Goal: Information Seeking & Learning: Learn about a topic

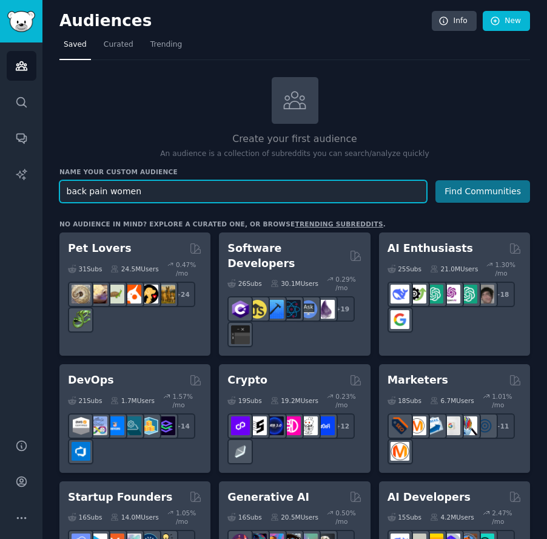
type input "back pain women"
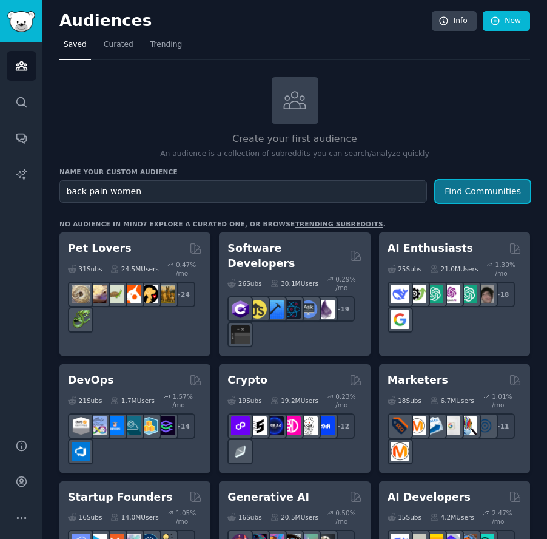
click at [464, 189] on button "Find Communities" at bounding box center [483, 191] width 95 height 22
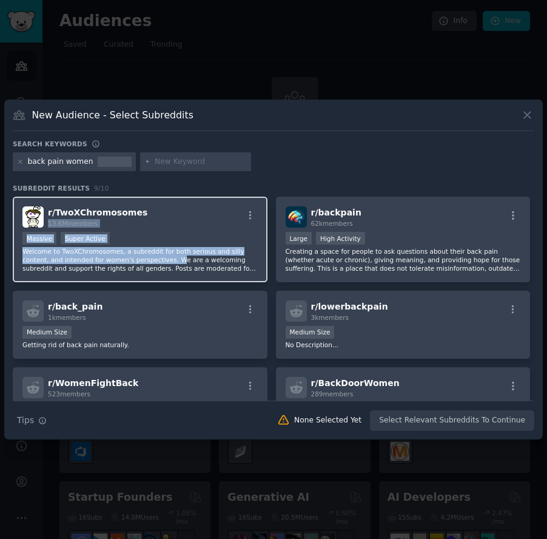
drag, startPoint x: 177, startPoint y: 218, endPoint x: 170, endPoint y: 259, distance: 41.2
click at [175, 260] on div "r/ TwoXChromosomes 13.6M members Massive Super Active Welcome to TwoXChromosome…" at bounding box center [140, 240] width 255 height 86
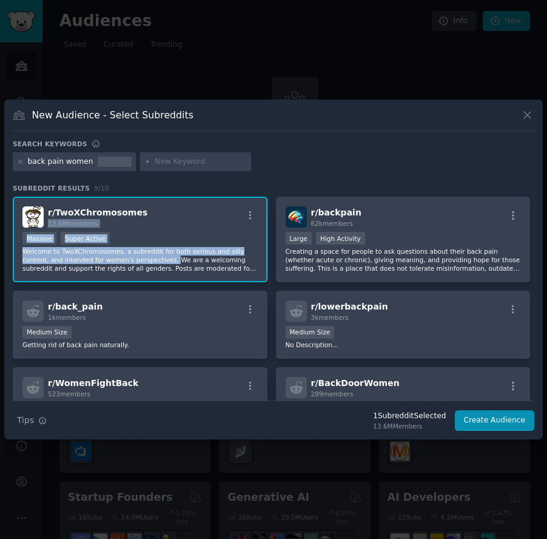
click at [169, 259] on p "Welcome to TwoXChromosomes, a subreddit for both serious and silly content, and…" at bounding box center [139, 259] width 235 height 25
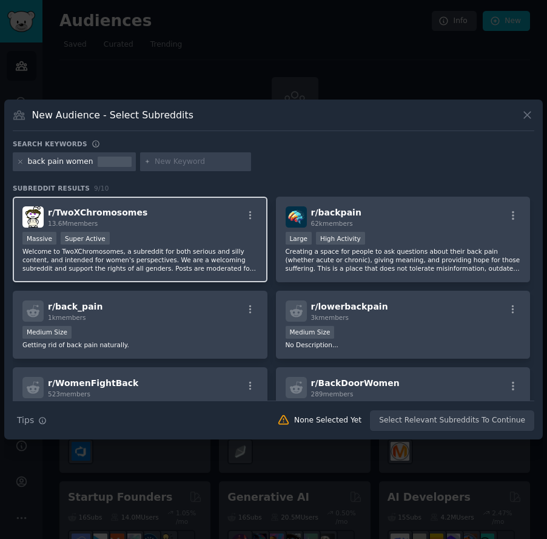
click at [169, 259] on p "Welcome to TwoXChromosomes, a subreddit for both serious and silly content, and…" at bounding box center [139, 259] width 235 height 25
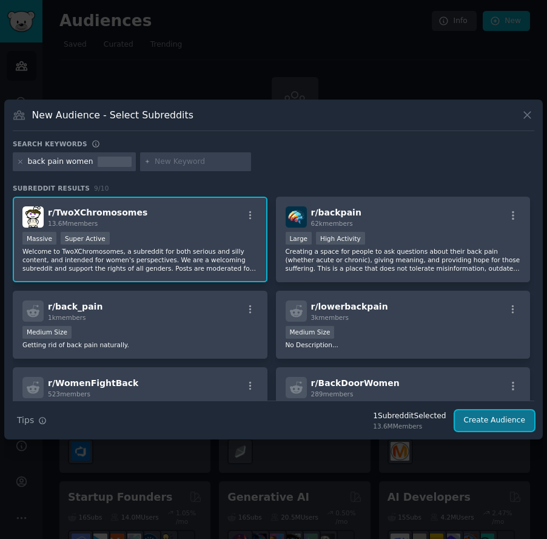
click at [487, 427] on button "Create Audience" at bounding box center [495, 420] width 80 height 21
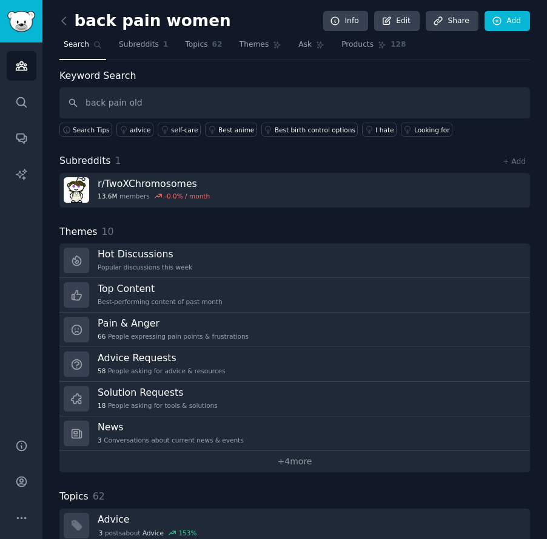
type input "back pain old"
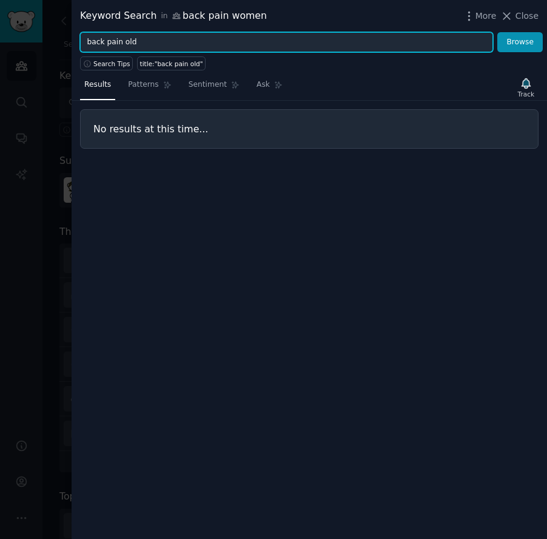
click at [175, 39] on input "back pain old" at bounding box center [286, 42] width 413 height 21
click at [498, 32] on button "Browse" at bounding box center [521, 42] width 46 height 21
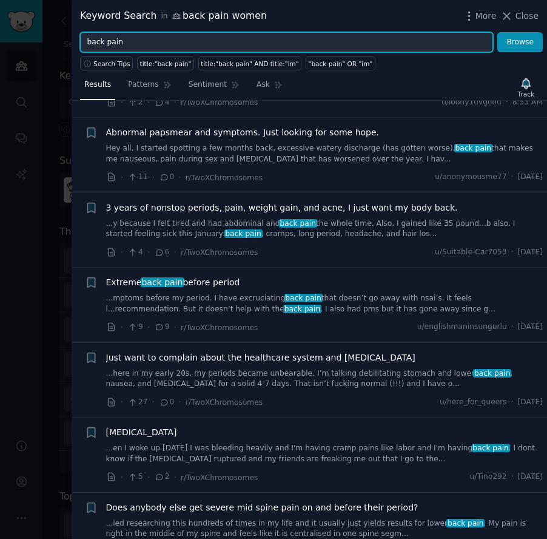
scroll to position [78, 0]
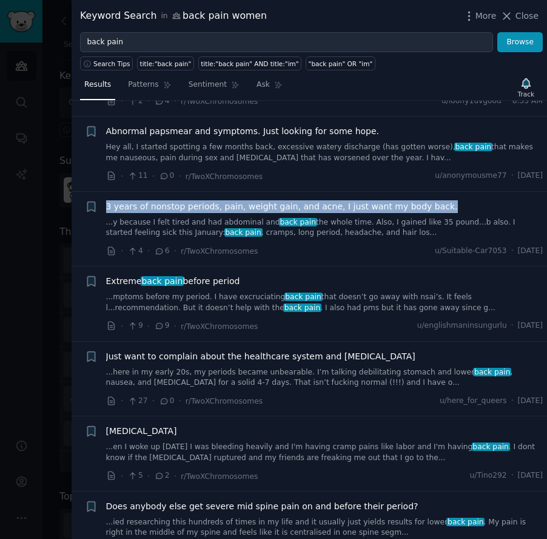
drag, startPoint x: 421, startPoint y: 203, endPoint x: 103, endPoint y: 203, distance: 318.6
click at [103, 203] on div "Bookmark this conversation + 3 years of nonstop periods, pain, weight gain, and…" at bounding box center [314, 229] width 459 height 58
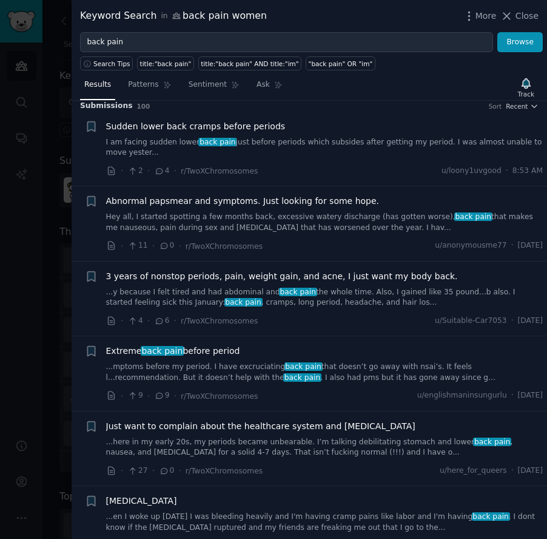
scroll to position [0, 0]
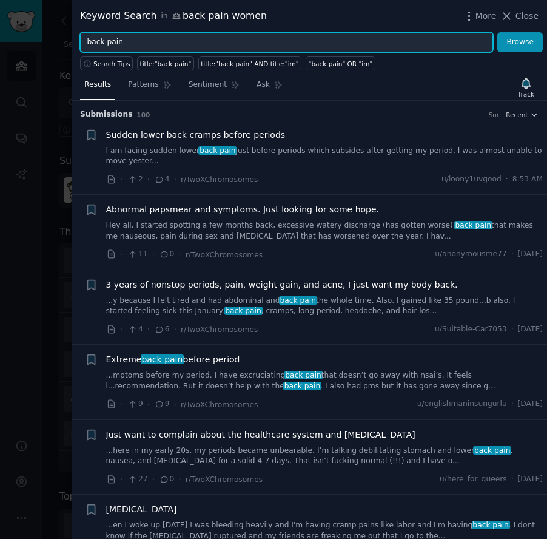
drag, startPoint x: 200, startPoint y: 41, endPoint x: 67, endPoint y: 19, distance: 134.7
click at [67, 19] on div "Keyword Search in back pain women More Close back pain Browse Search Tips title…" at bounding box center [273, 269] width 547 height 539
click at [498, 32] on button "Browse" at bounding box center [521, 42] width 46 height 21
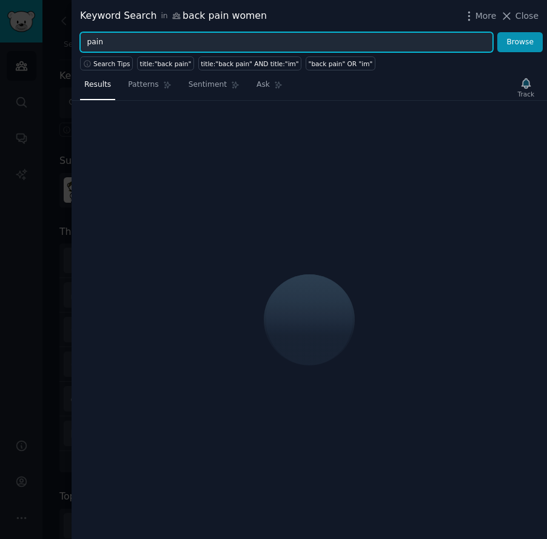
drag, startPoint x: 119, startPoint y: 44, endPoint x: 42, endPoint y: 32, distance: 78.0
click at [42, 32] on div "Keyword Search in back pain women More Close pain Browse Search Tips title:"bac…" at bounding box center [273, 269] width 547 height 539
type input "shoulder pain"
click at [498, 32] on button "Browse" at bounding box center [521, 42] width 46 height 21
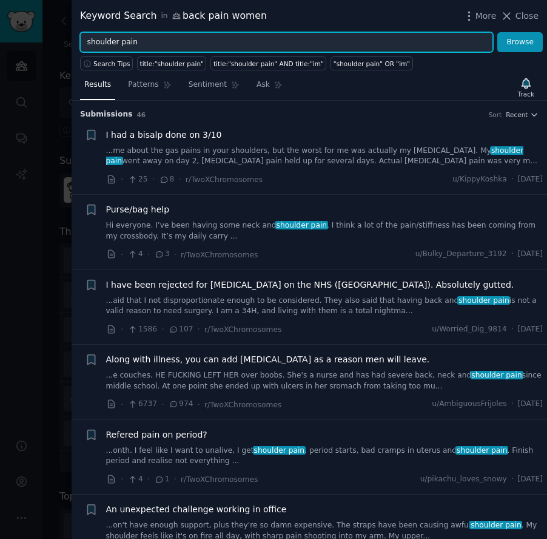
scroll to position [297, 0]
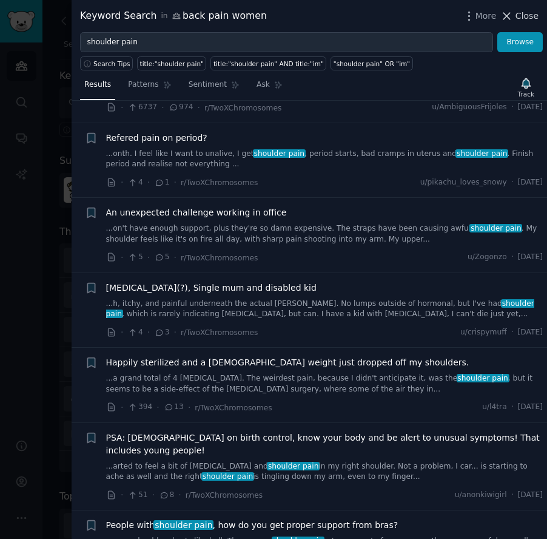
click at [529, 18] on span "Close" at bounding box center [527, 16] width 23 height 13
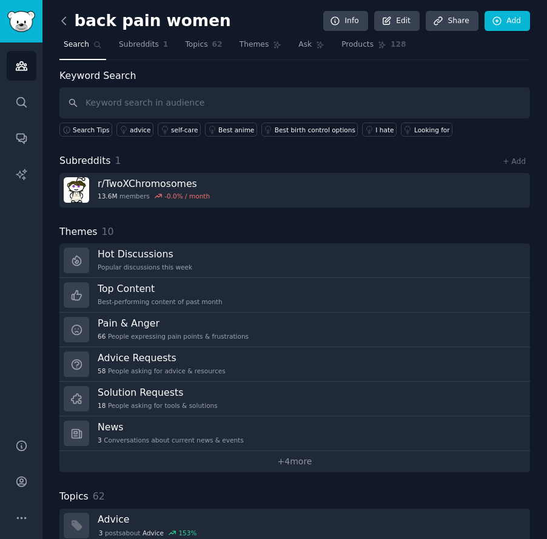
click at [64, 24] on icon at bounding box center [64, 21] width 13 height 13
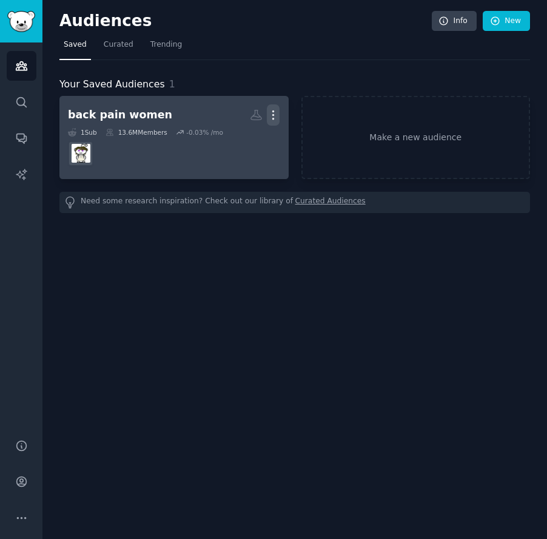
click at [274, 114] on icon "button" at bounding box center [273, 115] width 1 height 8
click at [251, 145] on p "Delete" at bounding box center [240, 140] width 28 height 13
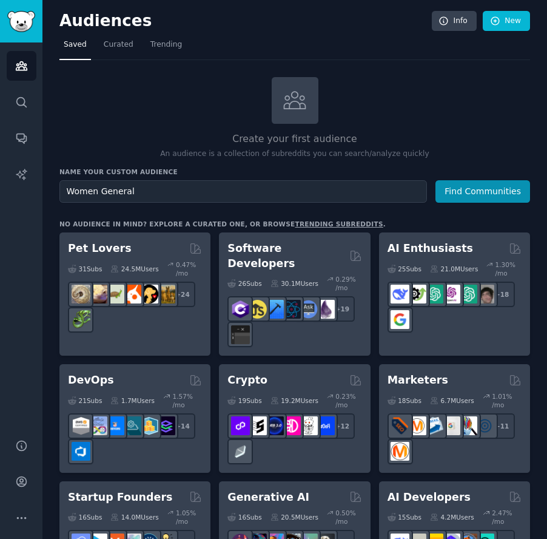
type input "Women General"
click at [470, 200] on button "Find Communities" at bounding box center [483, 191] width 95 height 22
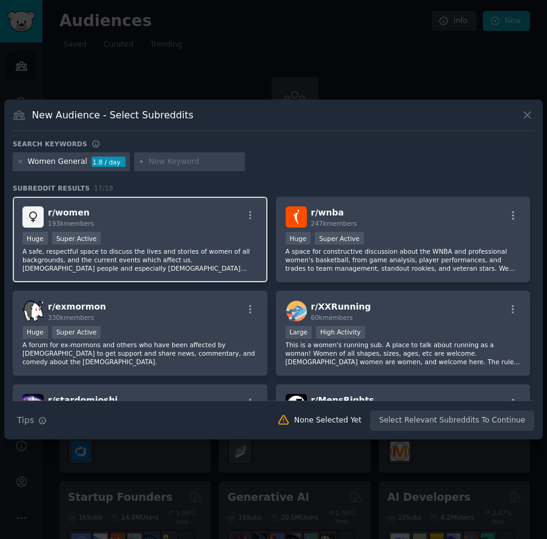
click at [161, 217] on div "r/ women 193k members" at bounding box center [139, 216] width 235 height 21
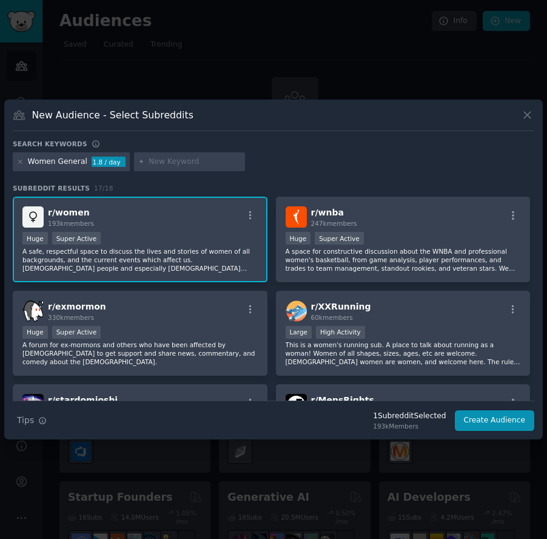
click at [173, 162] on input "text" at bounding box center [195, 162] width 92 height 11
type input "women"
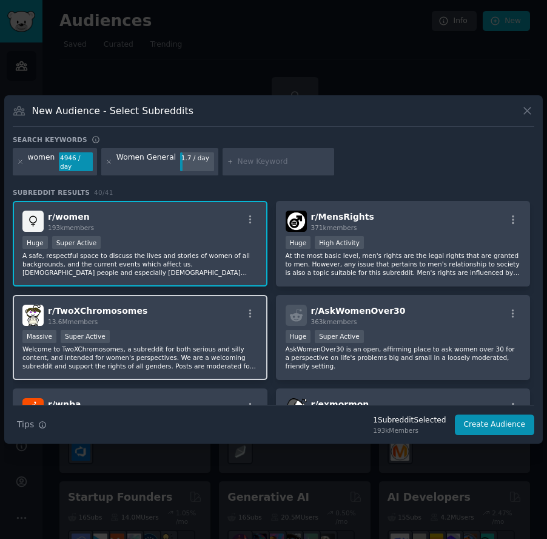
click at [209, 314] on div "r/ TwoXChromosomes 13.6M members" at bounding box center [139, 315] width 235 height 21
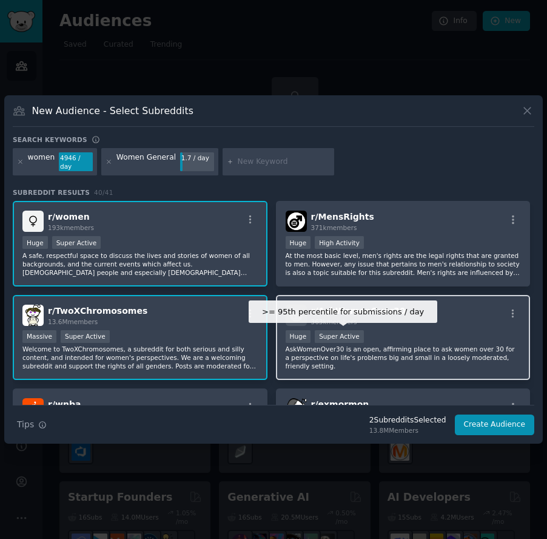
click at [394, 320] on div "r/ AskWomenOver30 363k members" at bounding box center [403, 315] width 235 height 21
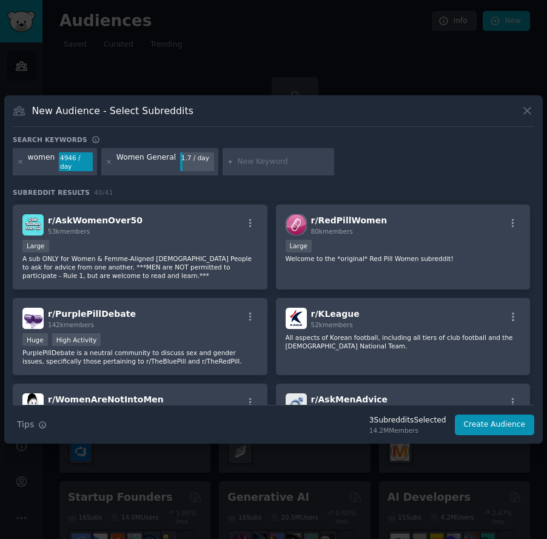
scroll to position [652, 0]
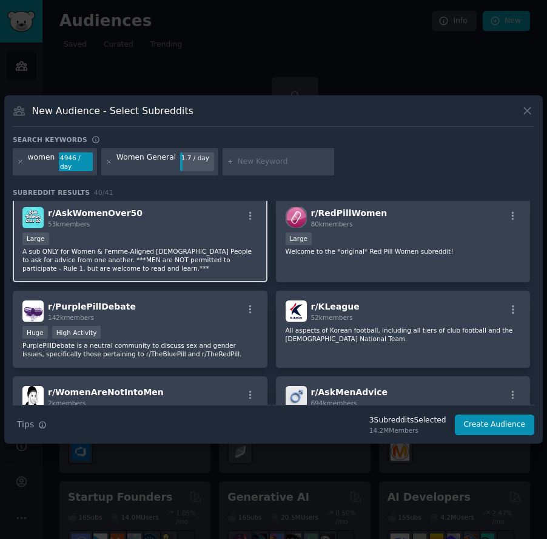
click at [199, 242] on div "Large" at bounding box center [139, 239] width 235 height 15
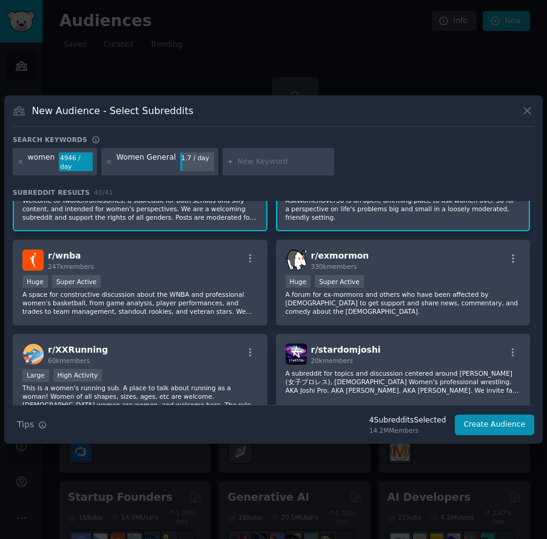
scroll to position [147, 0]
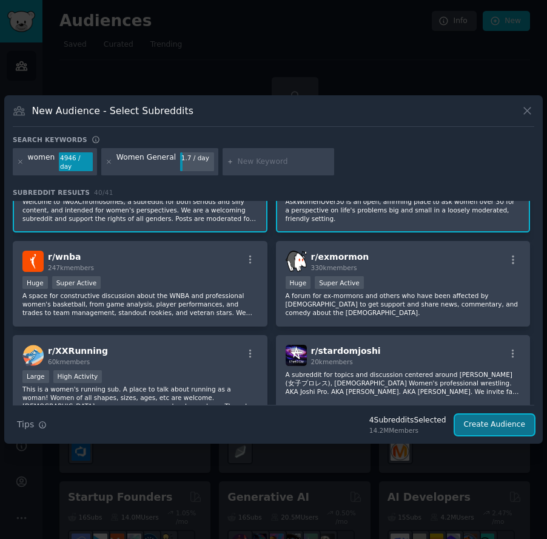
click at [508, 425] on button "Create Audience" at bounding box center [495, 424] width 80 height 21
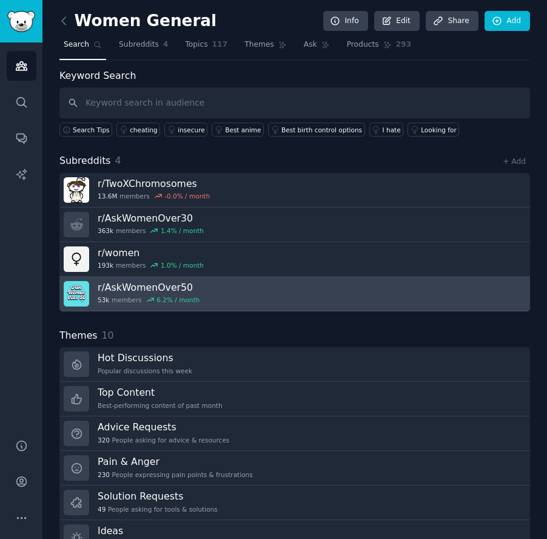
click at [225, 292] on link "r/ AskWomenOver50 53k members 6.2 % / month" at bounding box center [294, 294] width 471 height 35
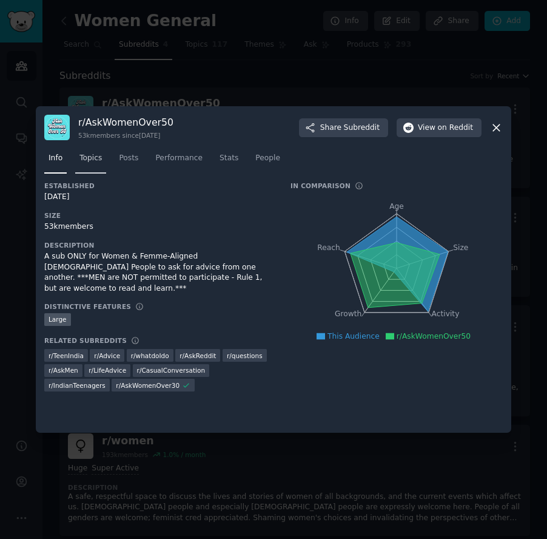
click at [89, 160] on span "Topics" at bounding box center [90, 158] width 22 height 11
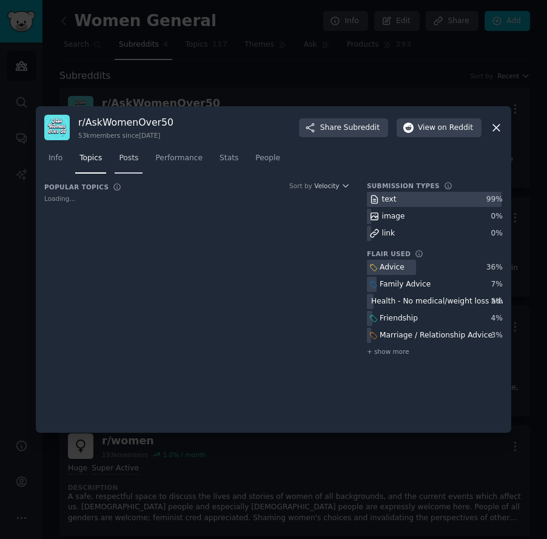
click at [130, 158] on link "Posts" at bounding box center [129, 161] width 28 height 25
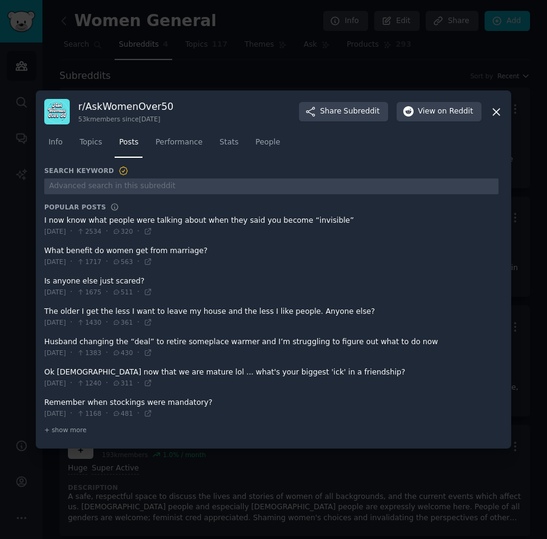
click at [503, 110] on div "r/ AskWomenOver50 53k members since 05/09/2018 Share Subreddit View on Reddit I…" at bounding box center [274, 269] width 476 height 358
click at [499, 110] on icon at bounding box center [496, 112] width 13 height 13
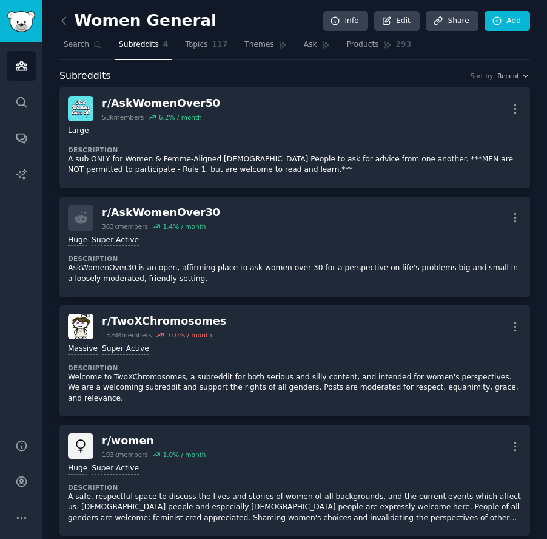
click at [65, 27] on link at bounding box center [66, 21] width 15 height 19
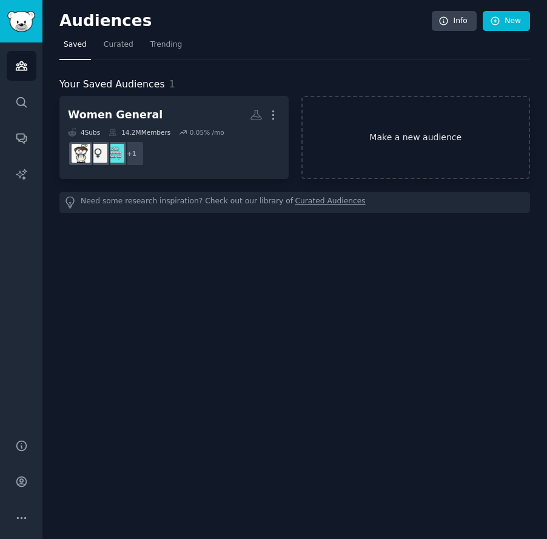
click at [353, 113] on link "Make a new audience" at bounding box center [416, 137] width 229 height 83
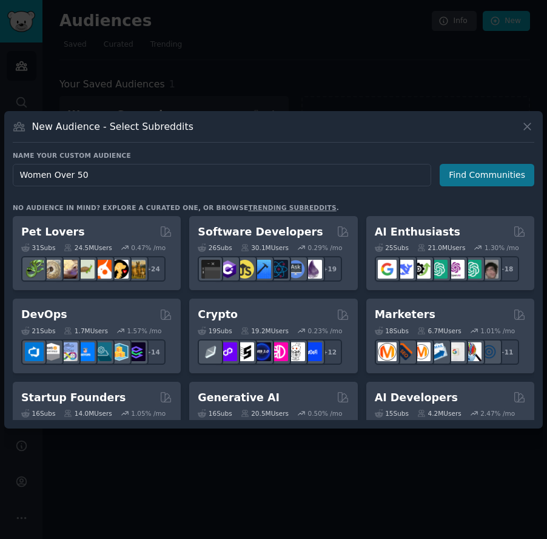
type input "Women Over 50"
click at [482, 181] on button "Find Communities" at bounding box center [487, 175] width 95 height 22
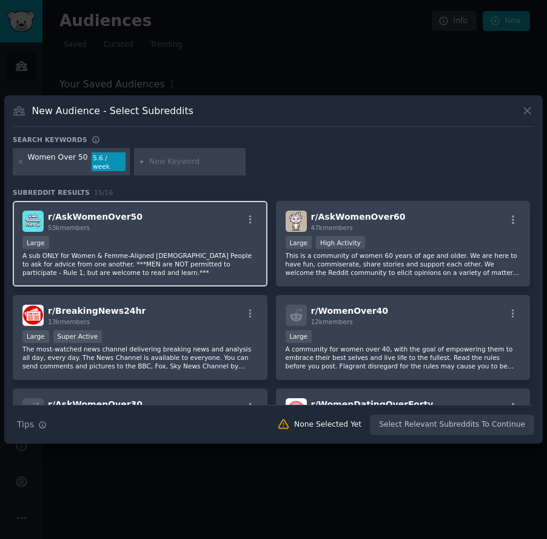
click at [194, 226] on div "r/ AskWomenOver50 53k members" at bounding box center [139, 221] width 235 height 21
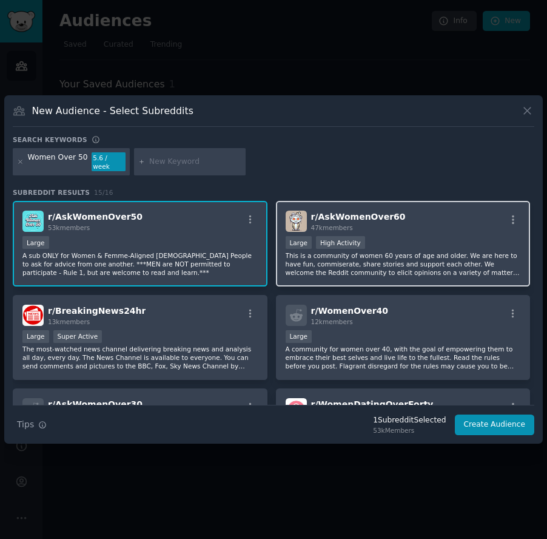
click at [473, 251] on p "This is a community of women 60 years of age and older. We are here to have fun…" at bounding box center [403, 263] width 235 height 25
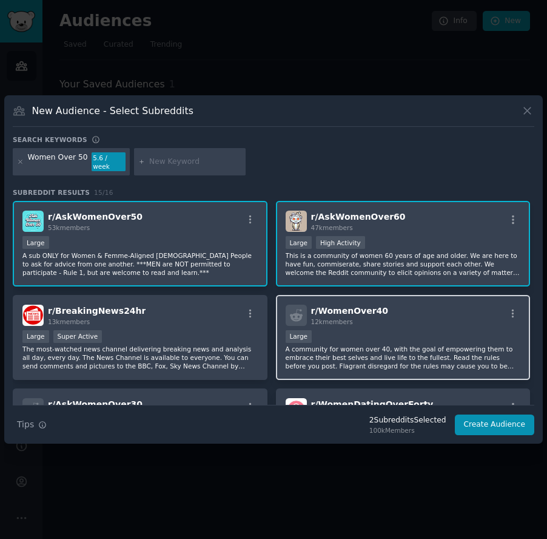
click at [325, 320] on span "12k members" at bounding box center [332, 321] width 42 height 7
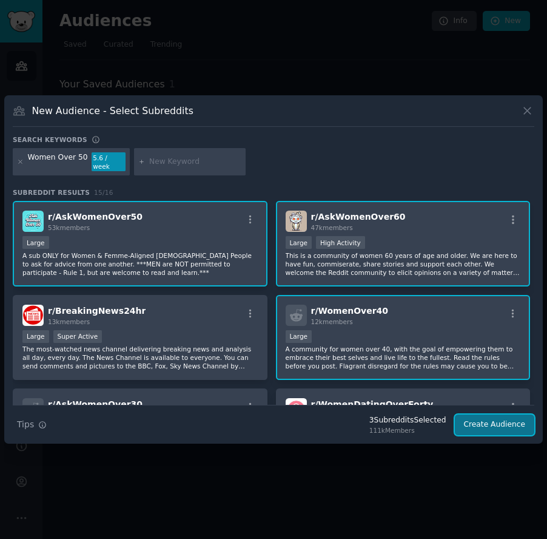
click at [488, 418] on button "Create Audience" at bounding box center [495, 424] width 80 height 21
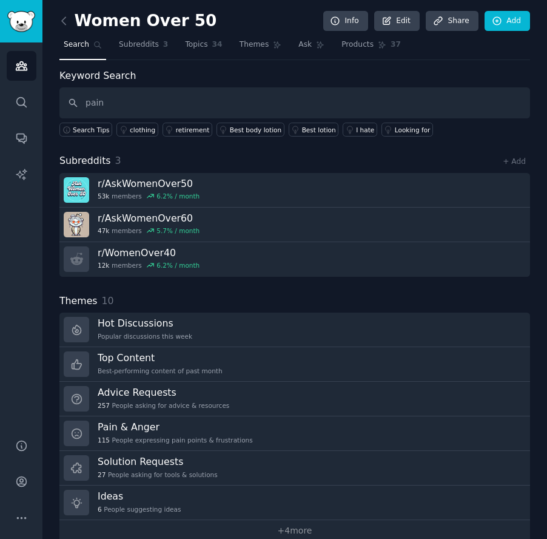
type input "pain"
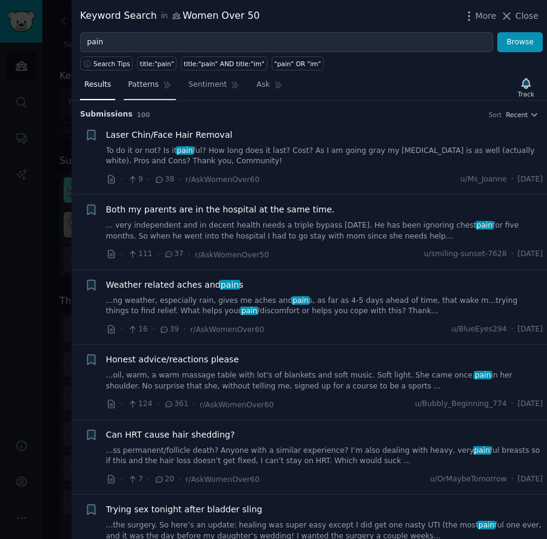
click at [154, 89] on span "Patterns" at bounding box center [143, 84] width 30 height 11
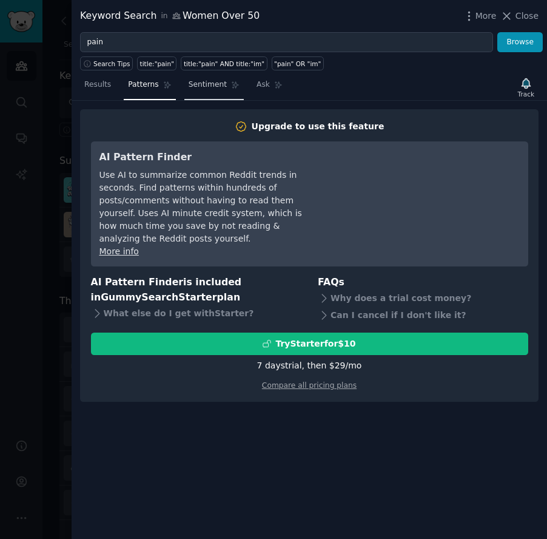
click at [212, 80] on span "Sentiment" at bounding box center [208, 84] width 38 height 11
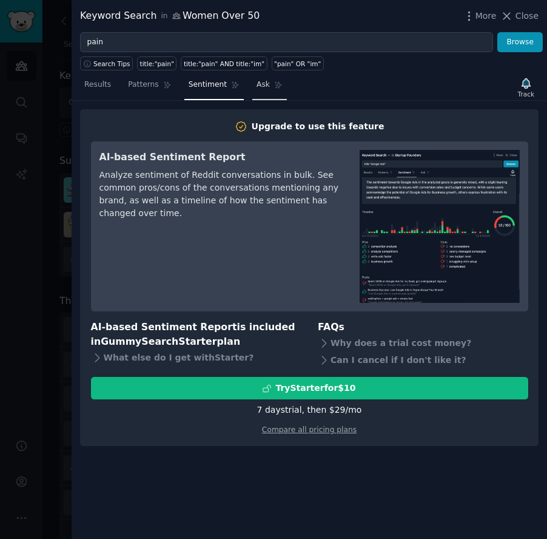
click at [271, 89] on link "Ask" at bounding box center [269, 87] width 35 height 25
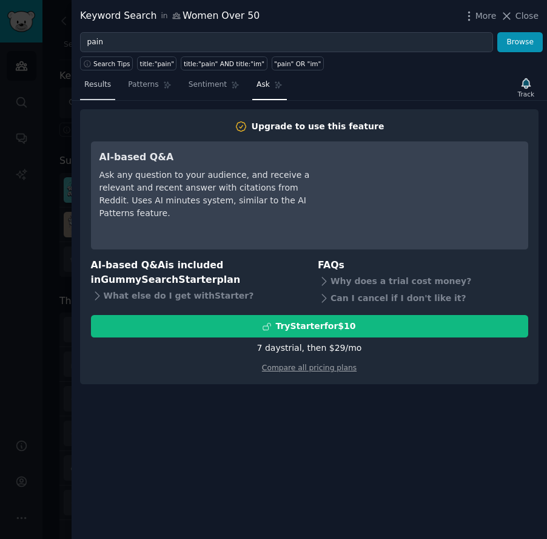
click at [106, 87] on span "Results" at bounding box center [97, 84] width 27 height 11
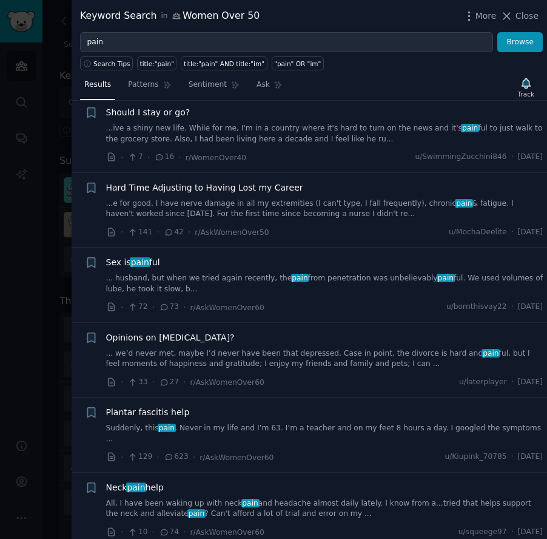
scroll to position [698, 0]
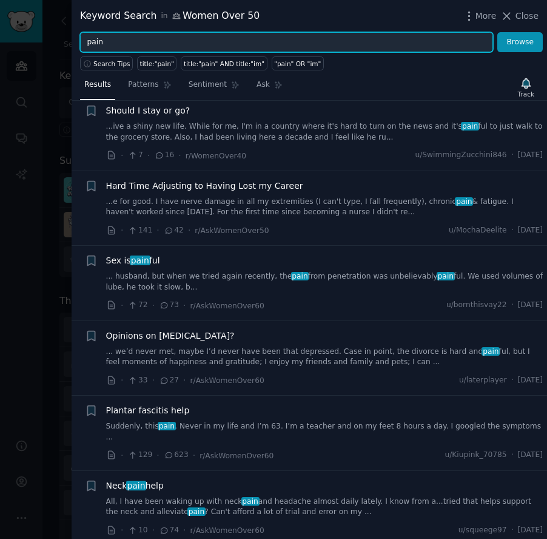
drag, startPoint x: 158, startPoint y: 42, endPoint x: -67, endPoint y: 12, distance: 226.6
click at [0, 12] on html "Audiences Search Conversations AI Reports Help Account More Women Over 50 Info …" at bounding box center [273, 269] width 547 height 539
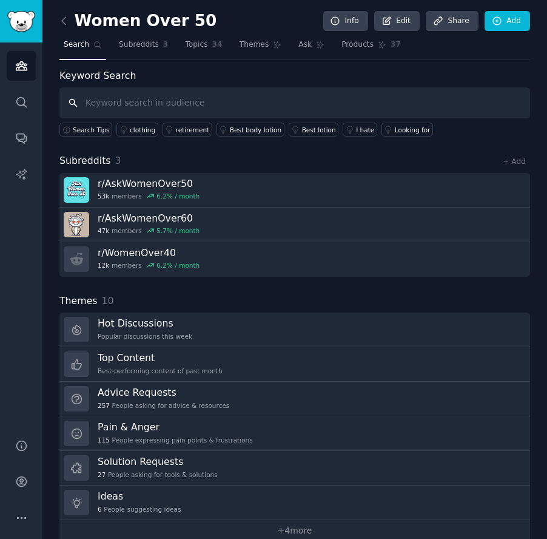
click at [110, 103] on input "text" at bounding box center [294, 102] width 471 height 31
type input "shoulder pain"
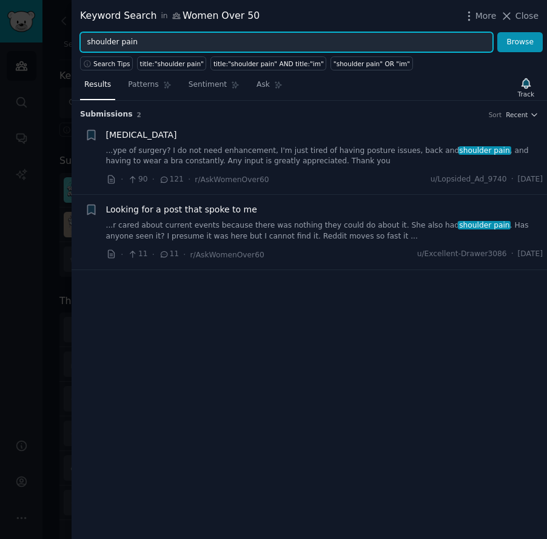
click at [171, 44] on input "shoulder pain" at bounding box center [286, 42] width 413 height 21
type input "bra"
click at [498, 32] on button "Browse" at bounding box center [521, 42] width 46 height 21
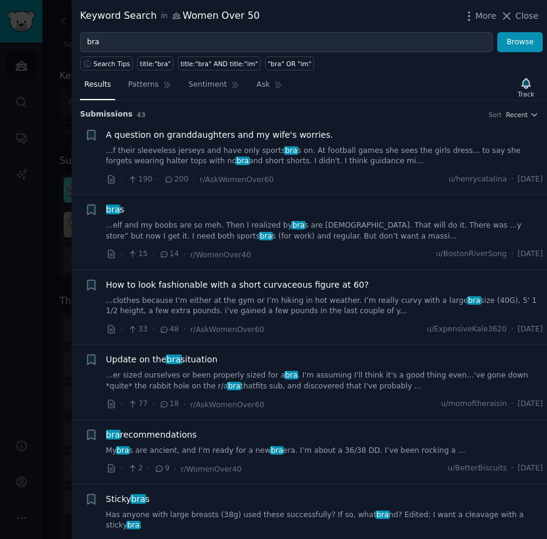
click at [226, 218] on div "bra s ...elf and my boobs are so meh. Then I realized by bra s are 10+ years ol…" at bounding box center [325, 222] width 438 height 38
click at [231, 229] on link "...elf and my boobs are so meh. Then I realized by bra s are 10+ years old. Tha…" at bounding box center [325, 230] width 438 height 21
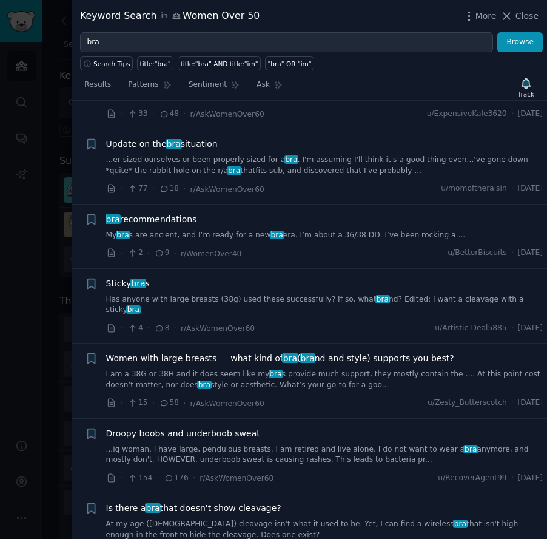
scroll to position [413, 0]
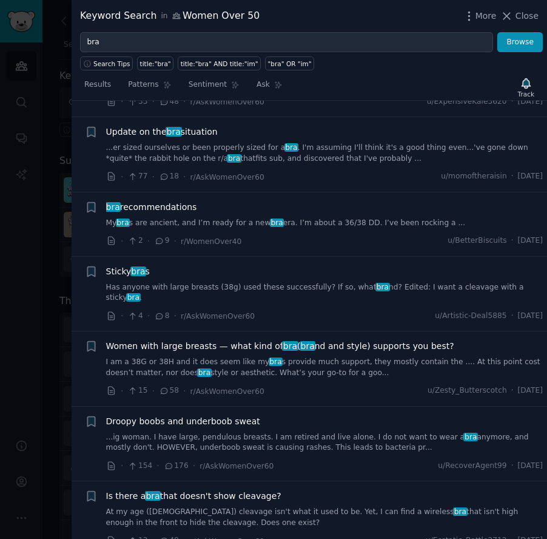
click at [298, 208] on div "bra recommendations" at bounding box center [325, 207] width 438 height 13
click at [300, 222] on link "My bra s are ancient, and I’m ready for a new bra era. I’m about a 36/38 DD. I’…" at bounding box center [325, 223] width 438 height 11
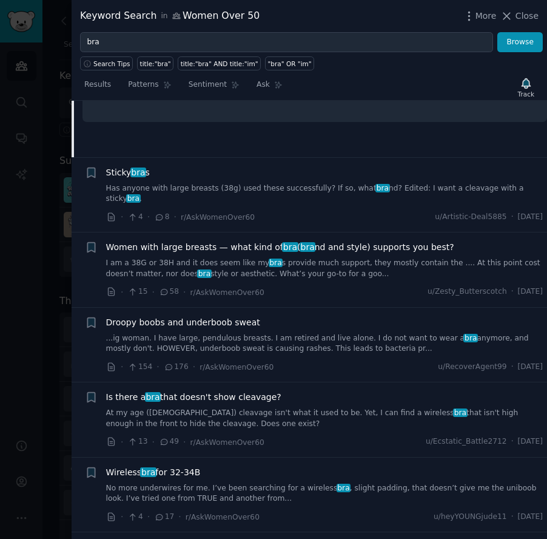
scroll to position [522, 0]
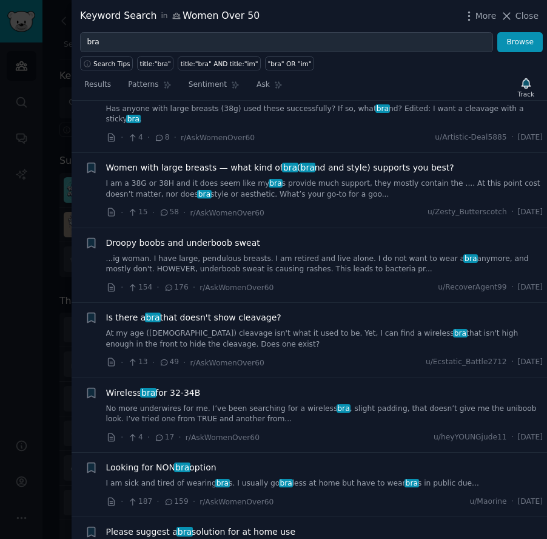
click at [299, 178] on link "I am a 38G or 38H and it does seem like my bra s provide much support, they mos…" at bounding box center [325, 188] width 438 height 21
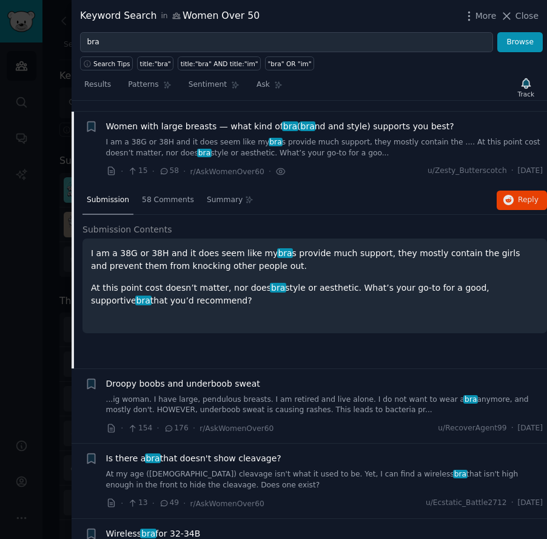
scroll to position [447, 0]
click at [163, 195] on span "58 Comments" at bounding box center [168, 200] width 52 height 11
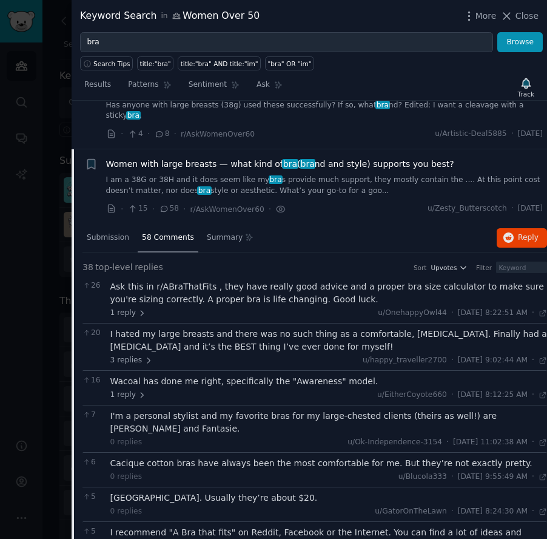
scroll to position [388, 0]
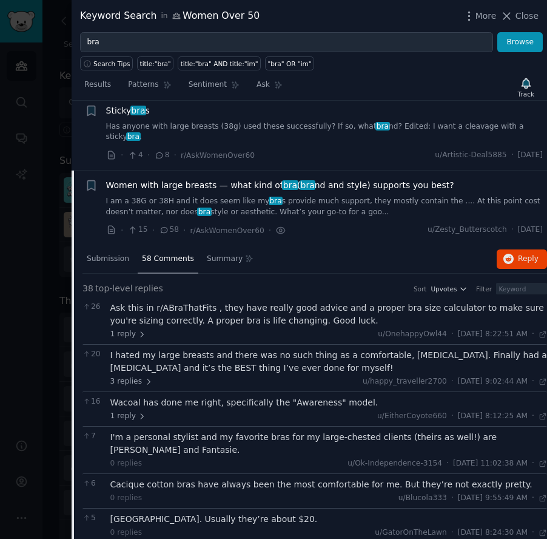
click at [170, 225] on span "58" at bounding box center [169, 230] width 20 height 11
click at [282, 180] on span "bra" at bounding box center [290, 185] width 16 height 10
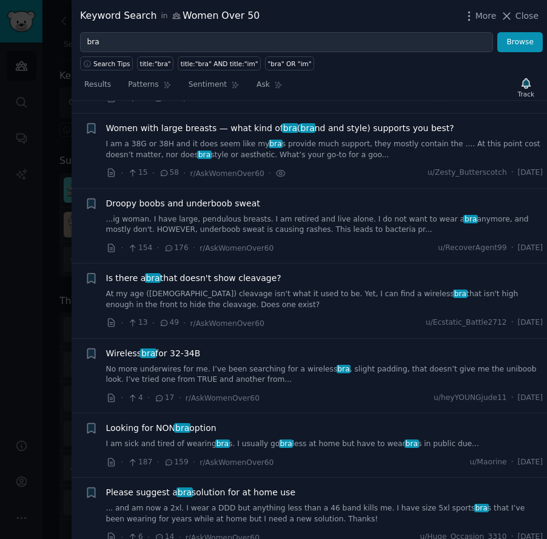
scroll to position [447, 0]
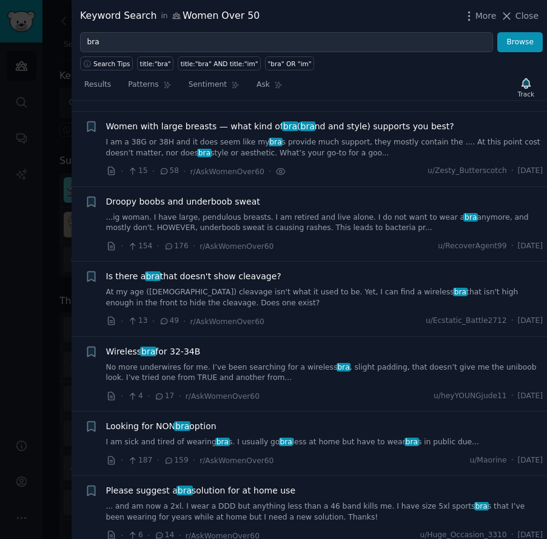
click at [309, 140] on link "I am a 38G or 38H and it does seem like my bra s provide much support, they mos…" at bounding box center [325, 147] width 438 height 21
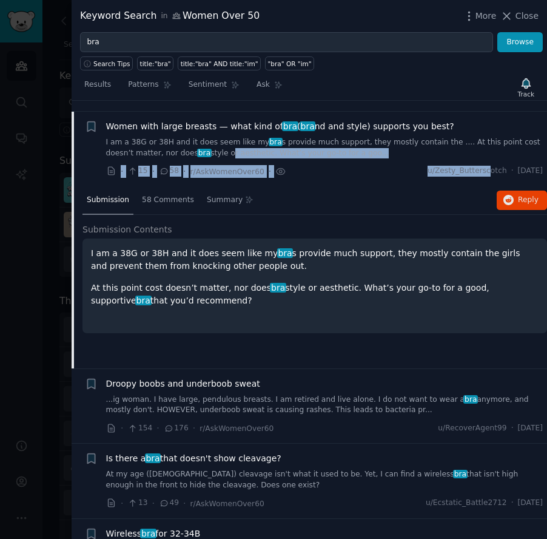
drag, startPoint x: 460, startPoint y: 159, endPoint x: 226, endPoint y: 147, distance: 234.6
click at [226, 147] on div "Women with large breasts — what kind of bra ( bra nd and style) supports you be…" at bounding box center [325, 149] width 438 height 58
click at [175, 137] on link "I am a 38G or 38H and it does seem like my bra s provide much support, they mos…" at bounding box center [325, 147] width 438 height 21
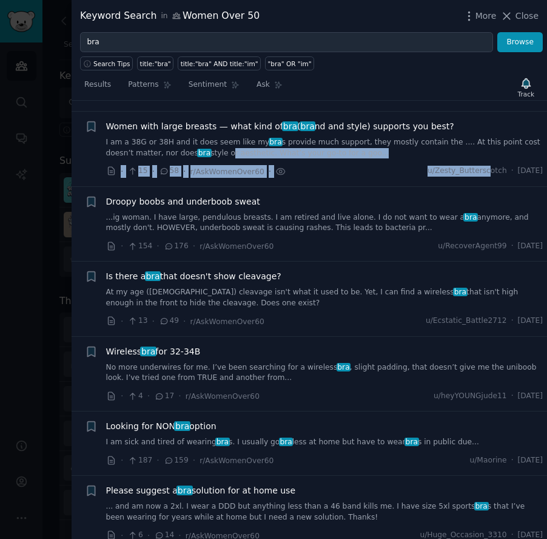
click at [173, 120] on span "Women with large breasts — what kind of bra ( bra nd and style) supports you be…" at bounding box center [280, 126] width 348 height 13
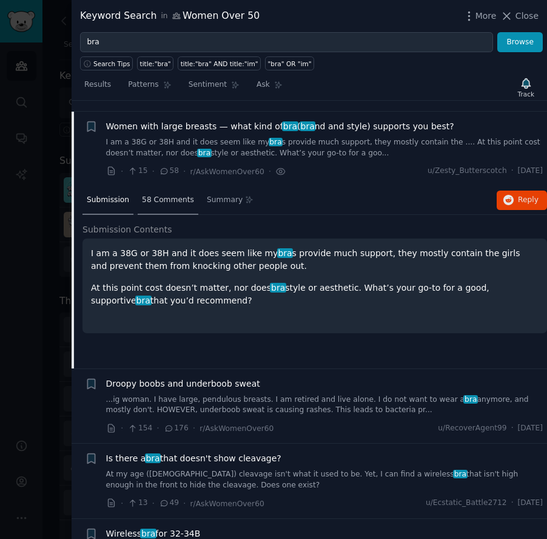
click at [164, 195] on span "58 Comments" at bounding box center [168, 200] width 52 height 11
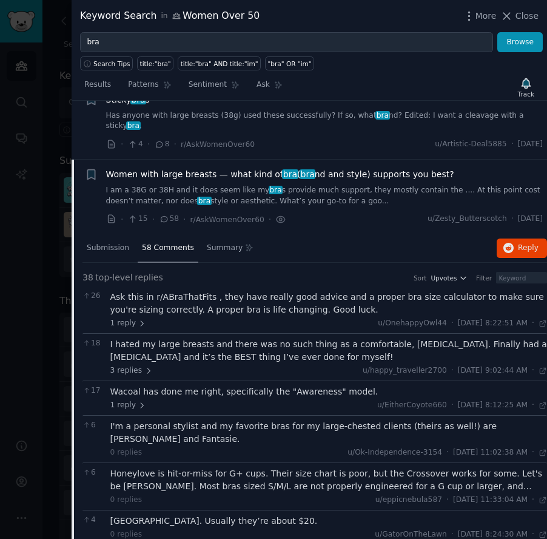
scroll to position [398, 0]
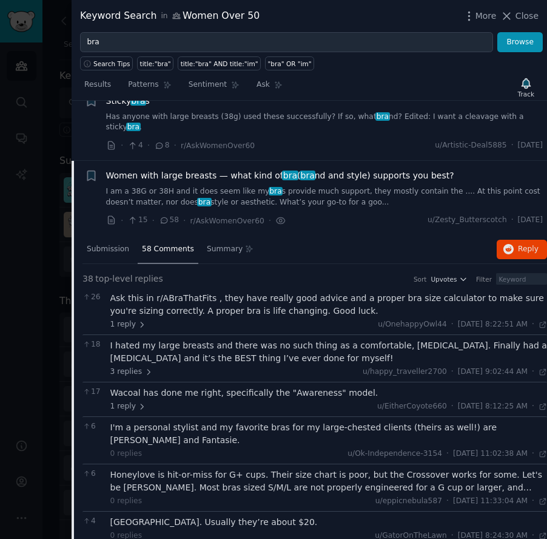
click at [251, 347] on div "I hated my large breasts and there was no such thing as a comfortable, supporti…" at bounding box center [329, 351] width 438 height 25
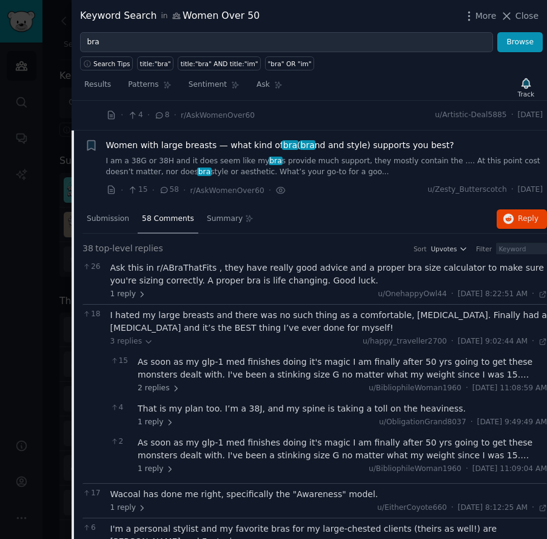
scroll to position [423, 0]
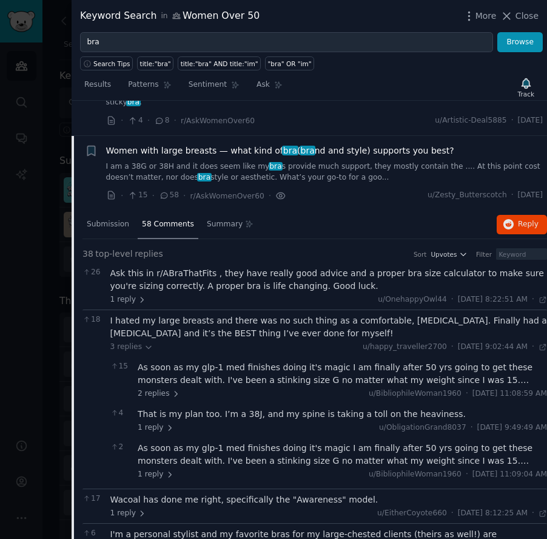
click at [279, 189] on icon at bounding box center [281, 195] width 11 height 13
click at [277, 189] on icon at bounding box center [281, 195] width 11 height 13
click at [113, 190] on icon at bounding box center [111, 195] width 11 height 11
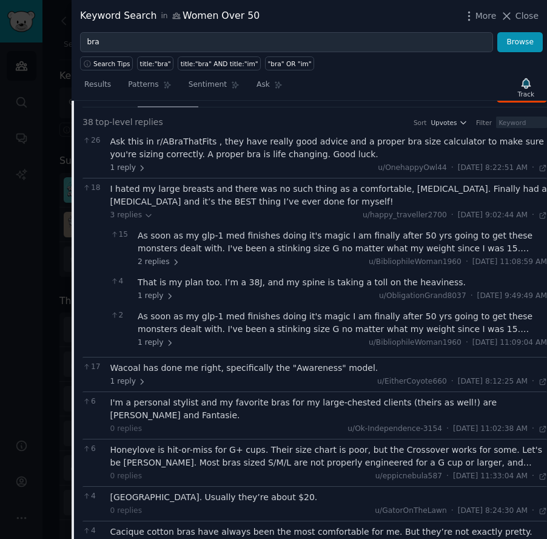
scroll to position [552, 0]
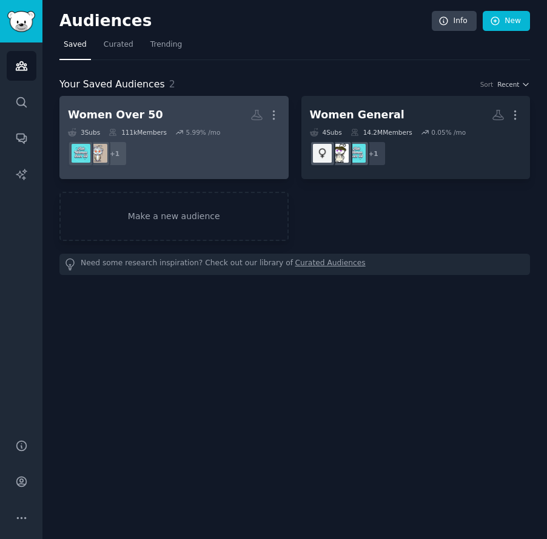
click at [196, 127] on div "Women Over 50 More 3 Sub s 111k Members 5.99 % /mo + 1" at bounding box center [174, 137] width 212 height 66
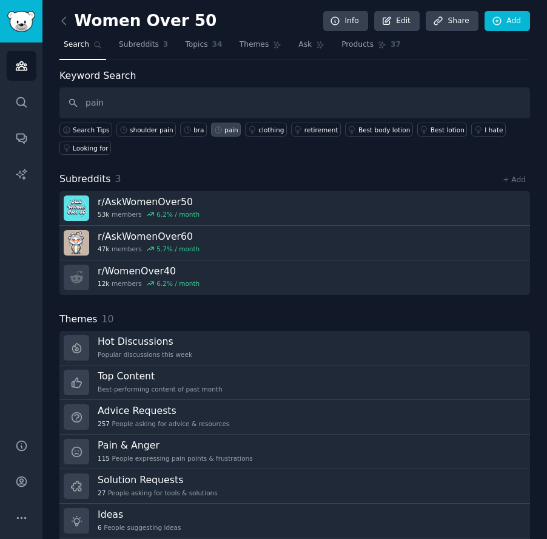
type input "pain"
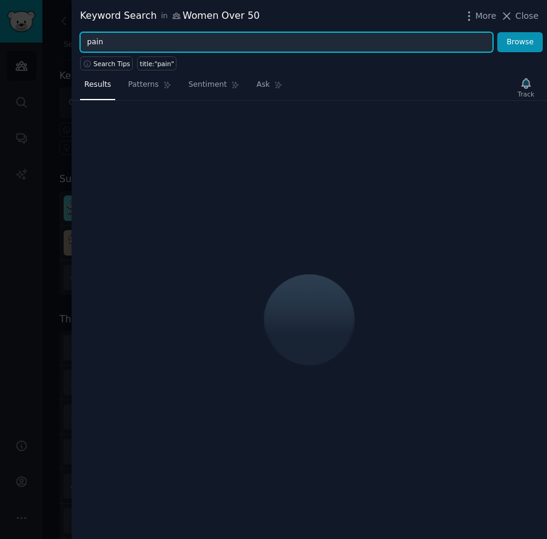
drag, startPoint x: 135, startPoint y: 38, endPoint x: 15, endPoint y: 38, distance: 119.5
click at [15, 38] on div "Keyword Search in Women Over 50 More Close pain Browse Search Tips title:"pain"…" at bounding box center [273, 269] width 547 height 539
click at [498, 32] on button "Browse" at bounding box center [521, 42] width 46 height 21
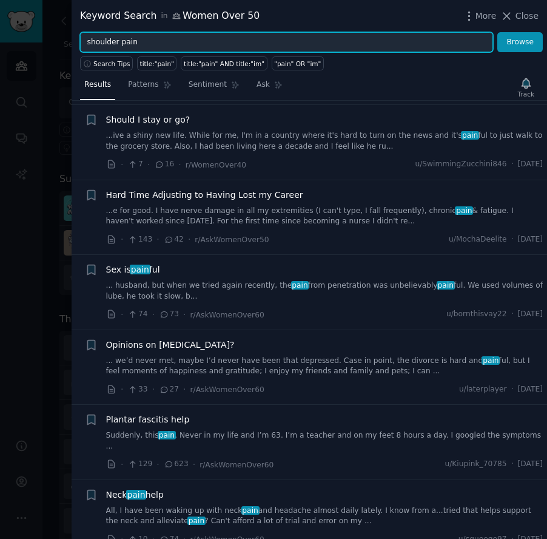
scroll to position [692, 0]
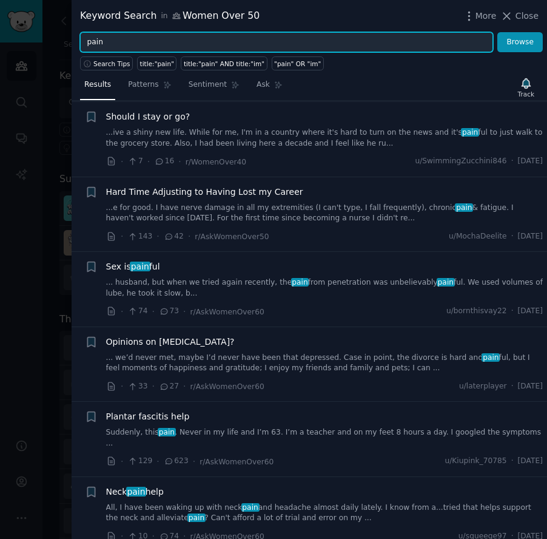
type input "pain"
click at [498, 32] on button "Browse" at bounding box center [521, 42] width 46 height 21
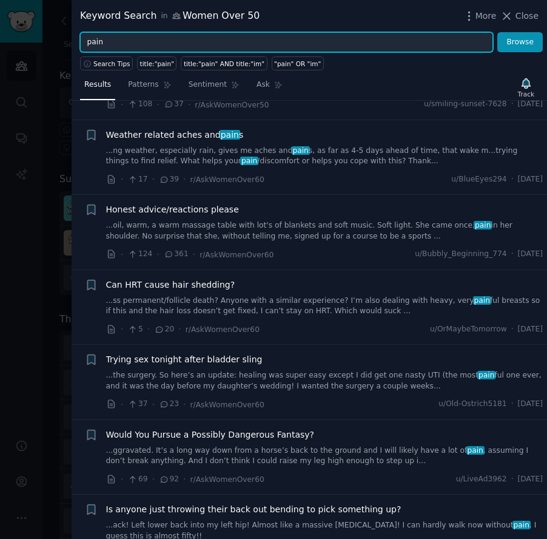
scroll to position [158, 0]
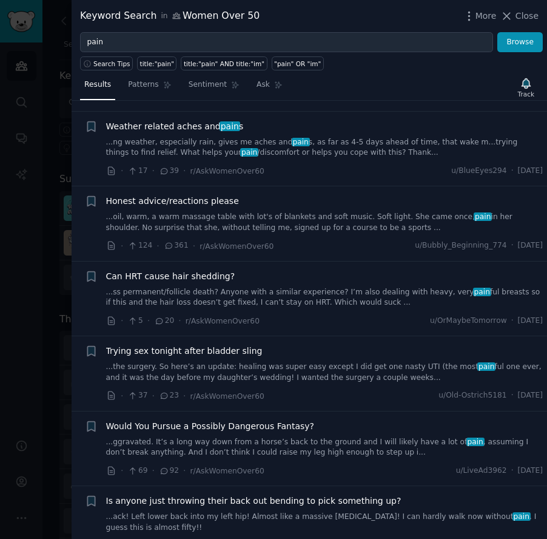
click at [336, 145] on link "...ng weather, especially rain, gives me aches and pain s, as far as 4-5 days a…" at bounding box center [325, 147] width 438 height 21
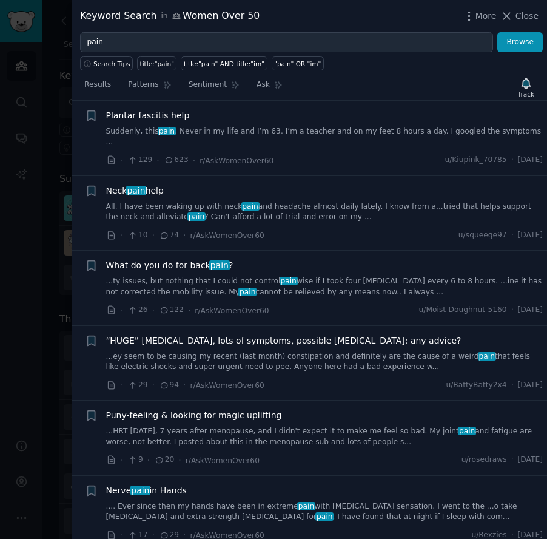
scroll to position [1325, 0]
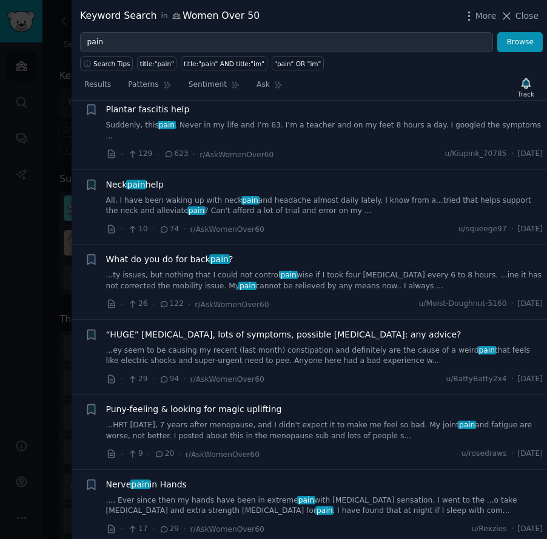
click at [347, 270] on link "...ty issues, but nothing that I could not control pain wise if I took four [ME…" at bounding box center [325, 280] width 438 height 21
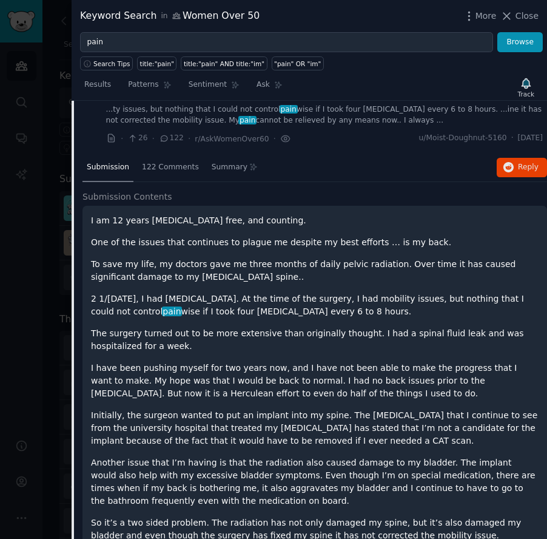
scroll to position [1103, 0]
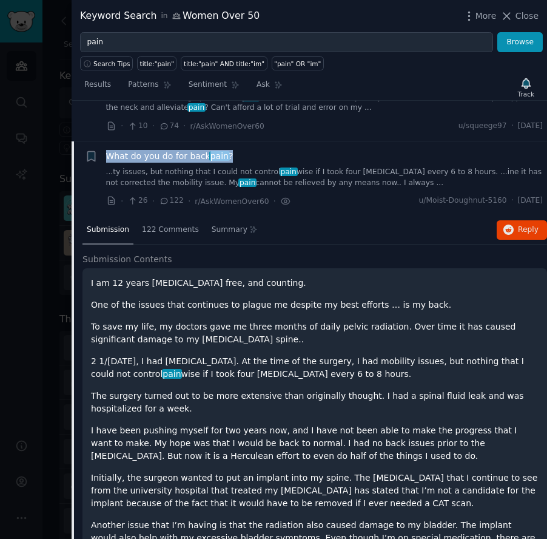
drag, startPoint x: 245, startPoint y: 145, endPoint x: 103, endPoint y: 140, distance: 142.1
click at [103, 150] on div "Bookmark this conversation + What do you do for back pain ? ...ty issues, but n…" at bounding box center [314, 179] width 459 height 58
copy span "What do you do for back pain ?"
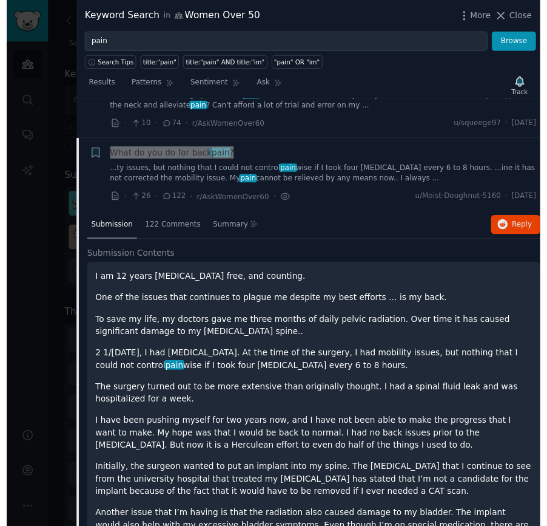
scroll to position [1103, 0]
